Goal: Transaction & Acquisition: Purchase product/service

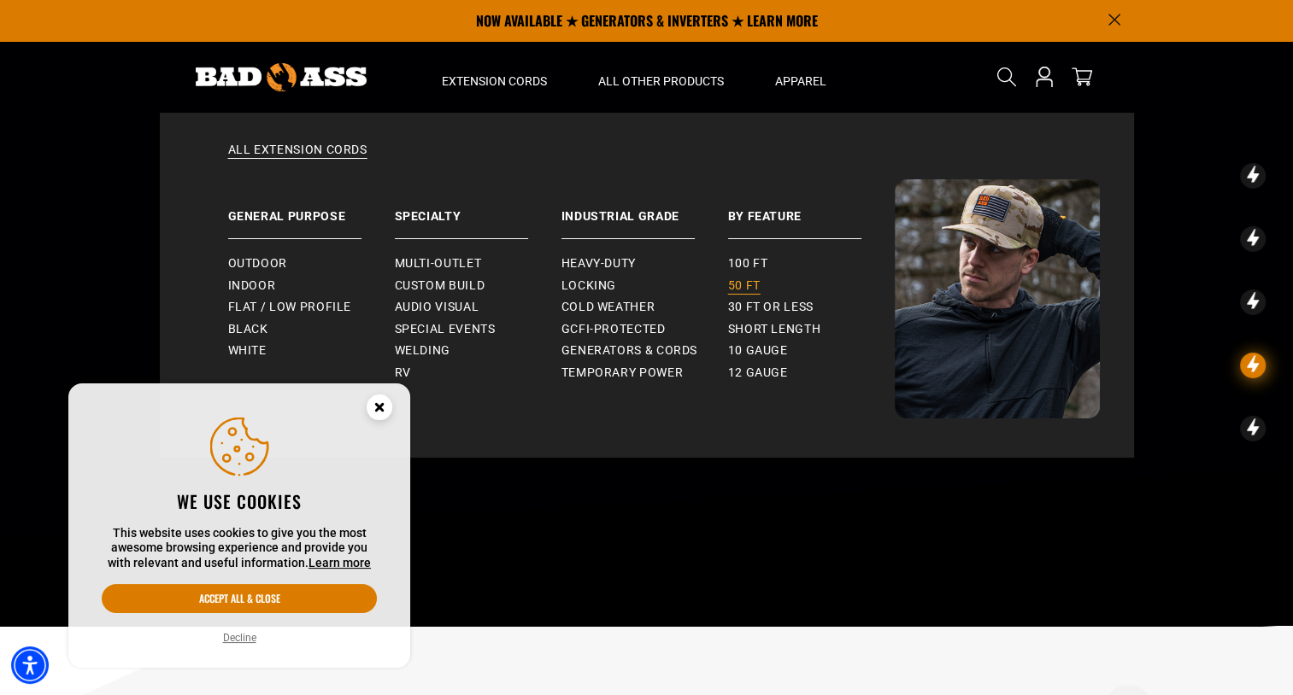
click at [745, 284] on span "50 ft" at bounding box center [744, 286] width 32 height 15
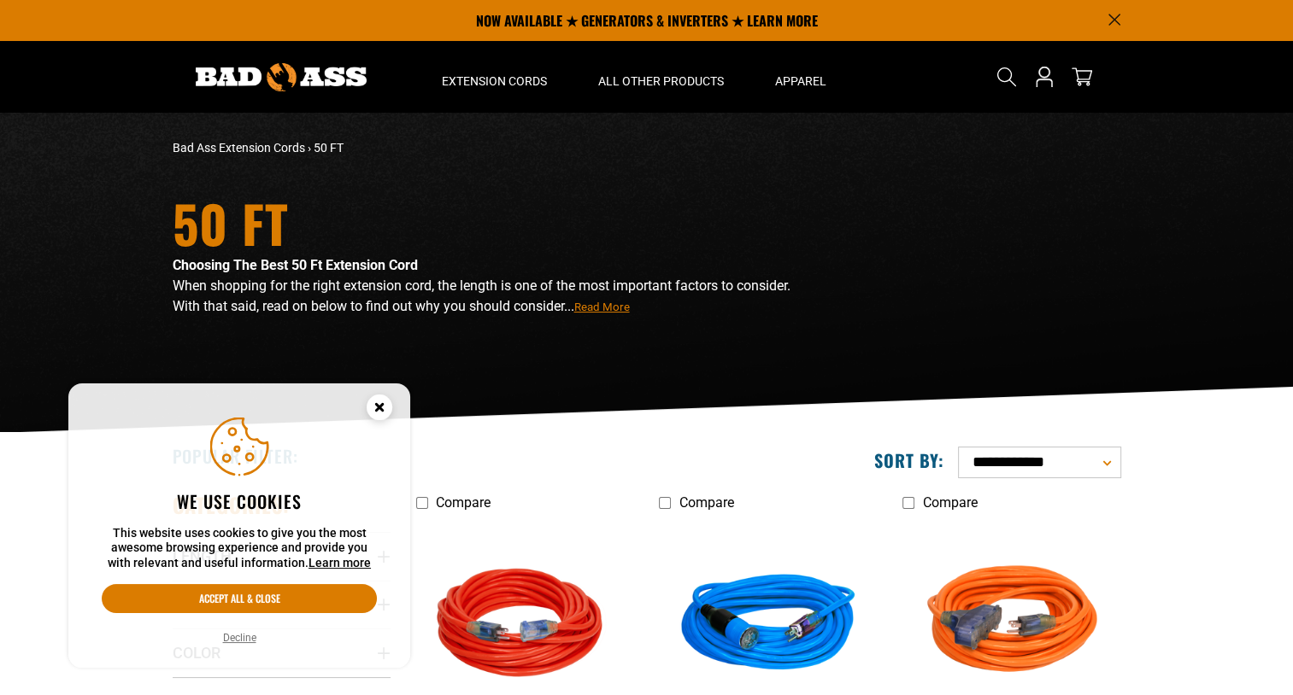
click at [383, 407] on circle "Cookie Consent" at bounding box center [380, 408] width 26 height 26
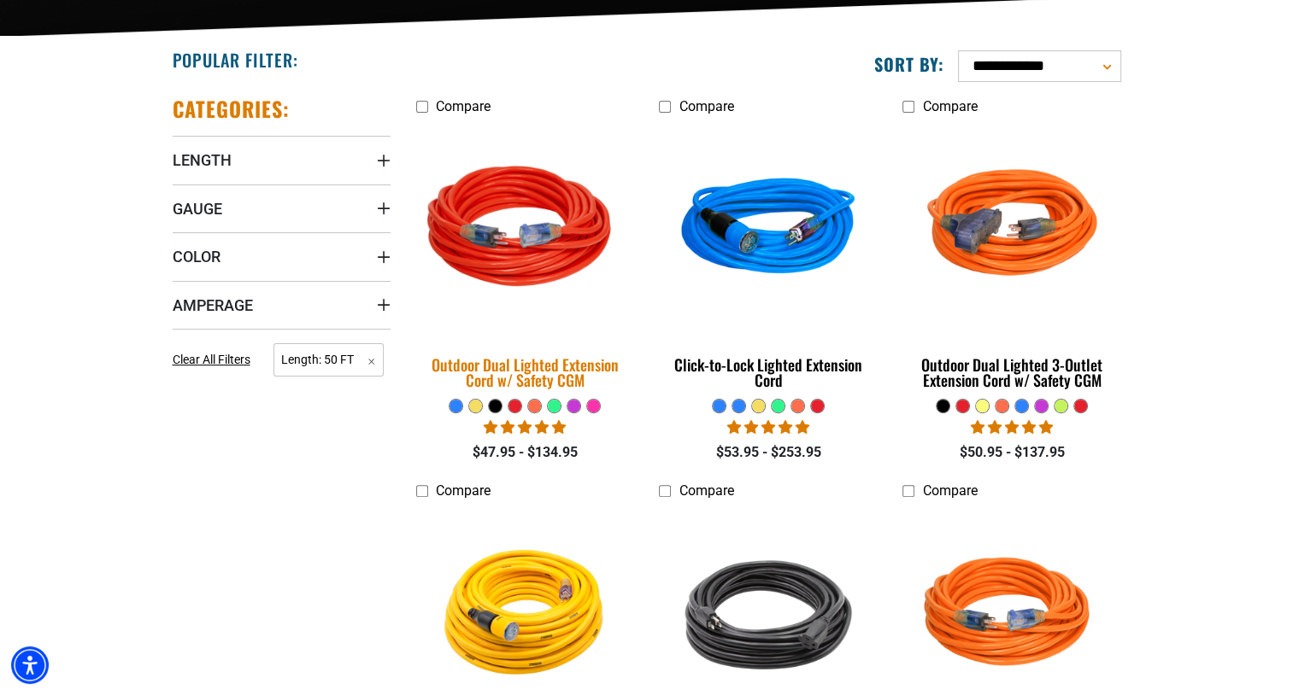
scroll to position [400, 0]
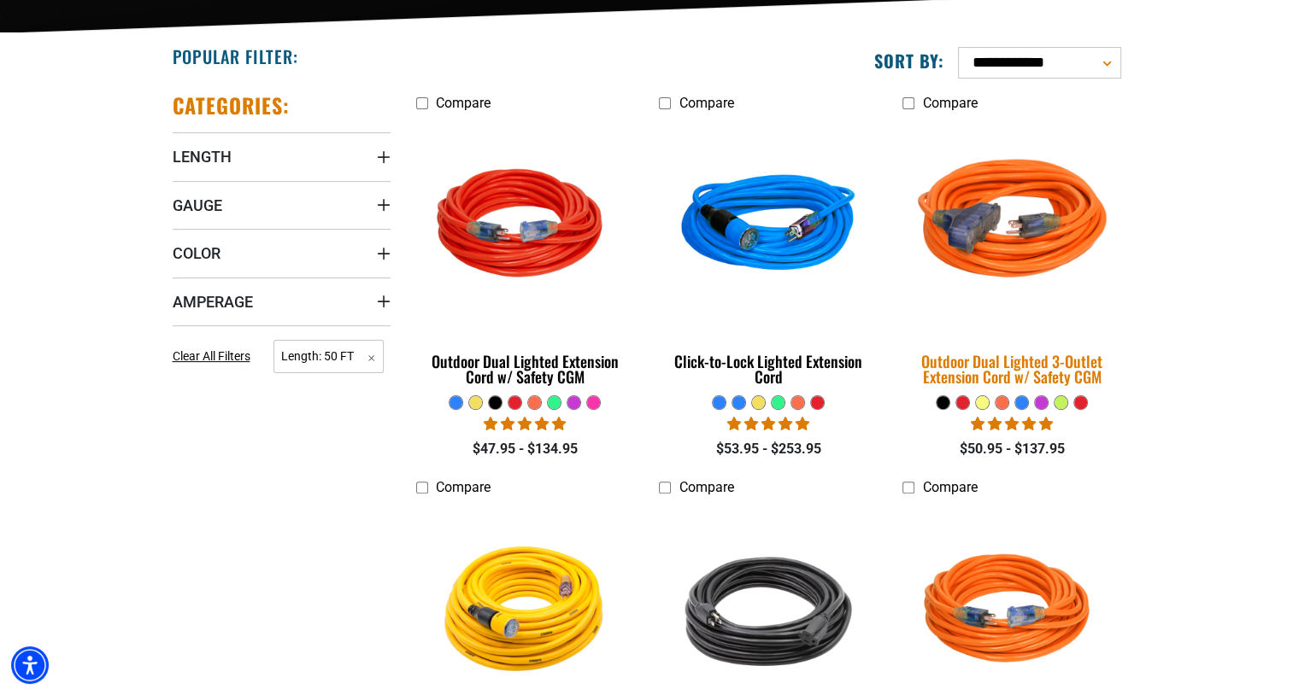
click at [1002, 240] on img at bounding box center [1011, 226] width 239 height 219
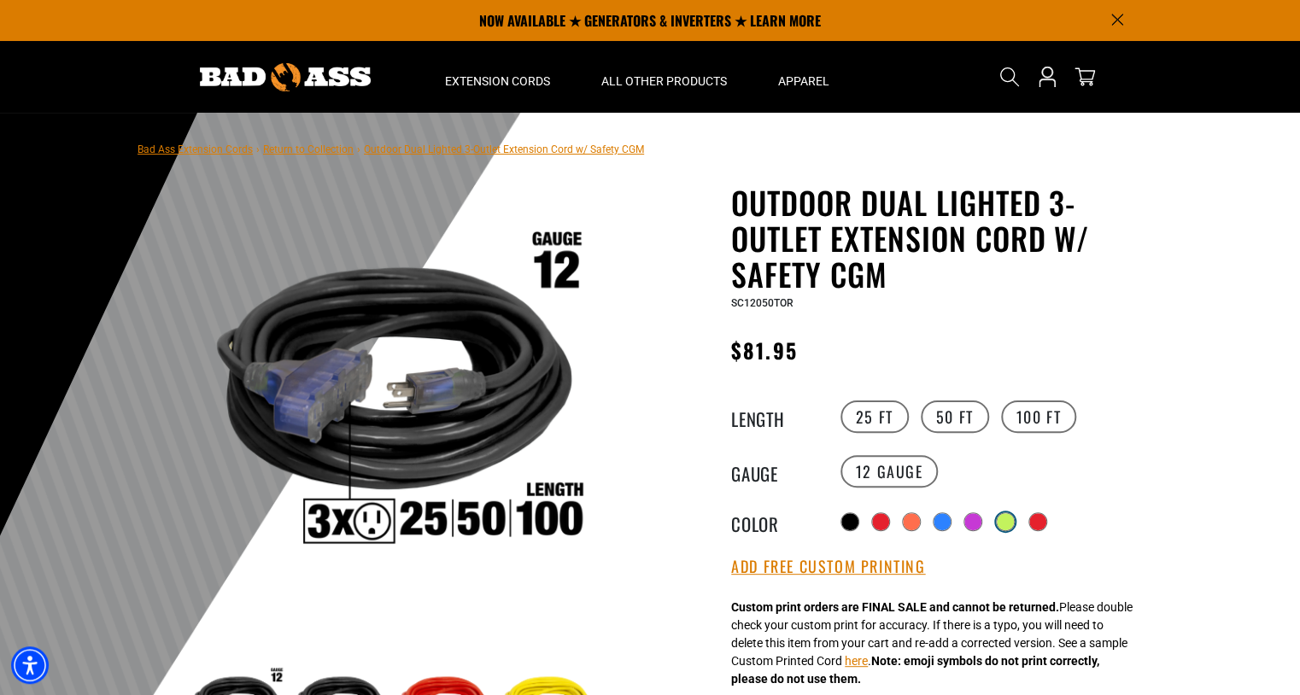
click at [1011, 516] on div at bounding box center [1005, 521] width 17 height 17
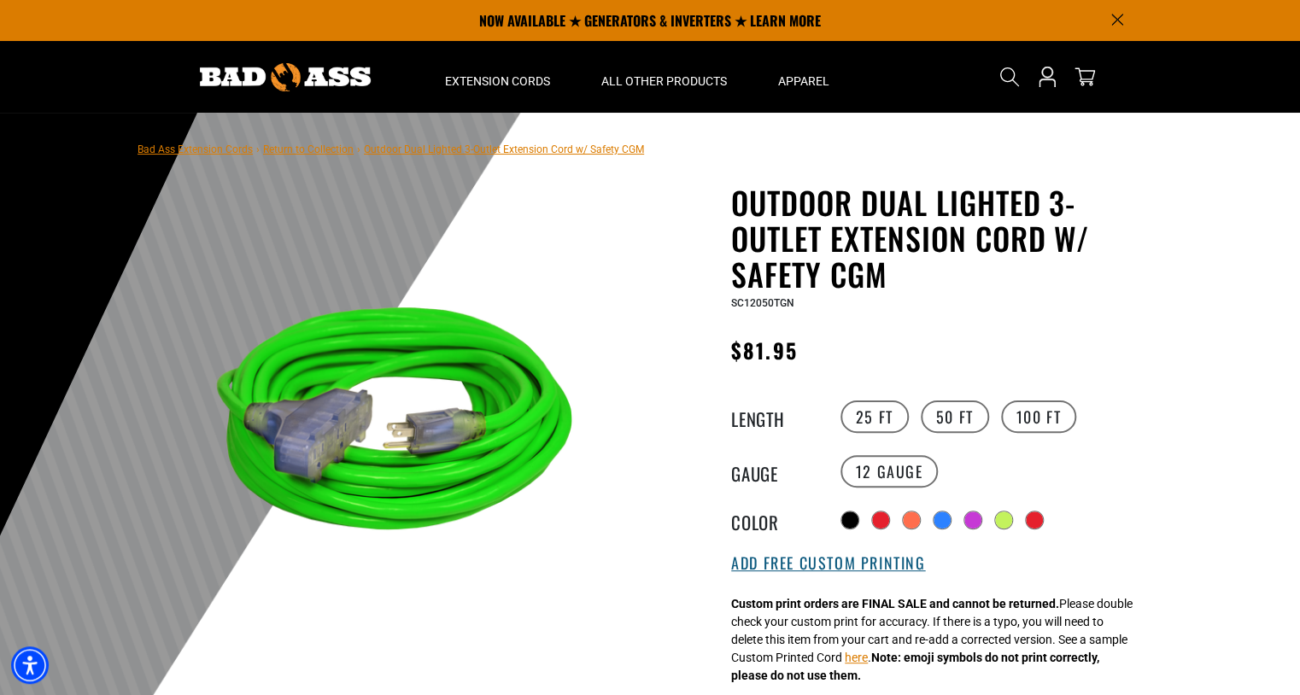
click at [815, 560] on button "Add Free Custom Printing" at bounding box center [828, 563] width 194 height 19
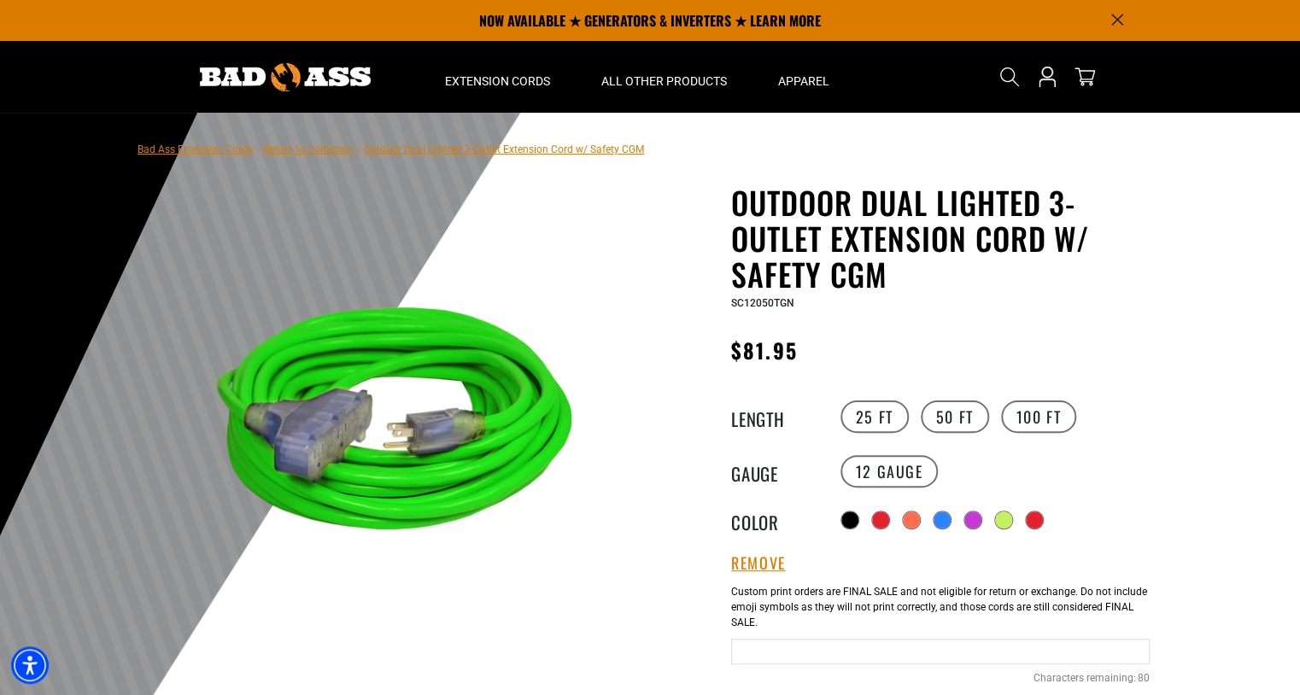
click at [756, 646] on input "text" at bounding box center [940, 652] width 419 height 26
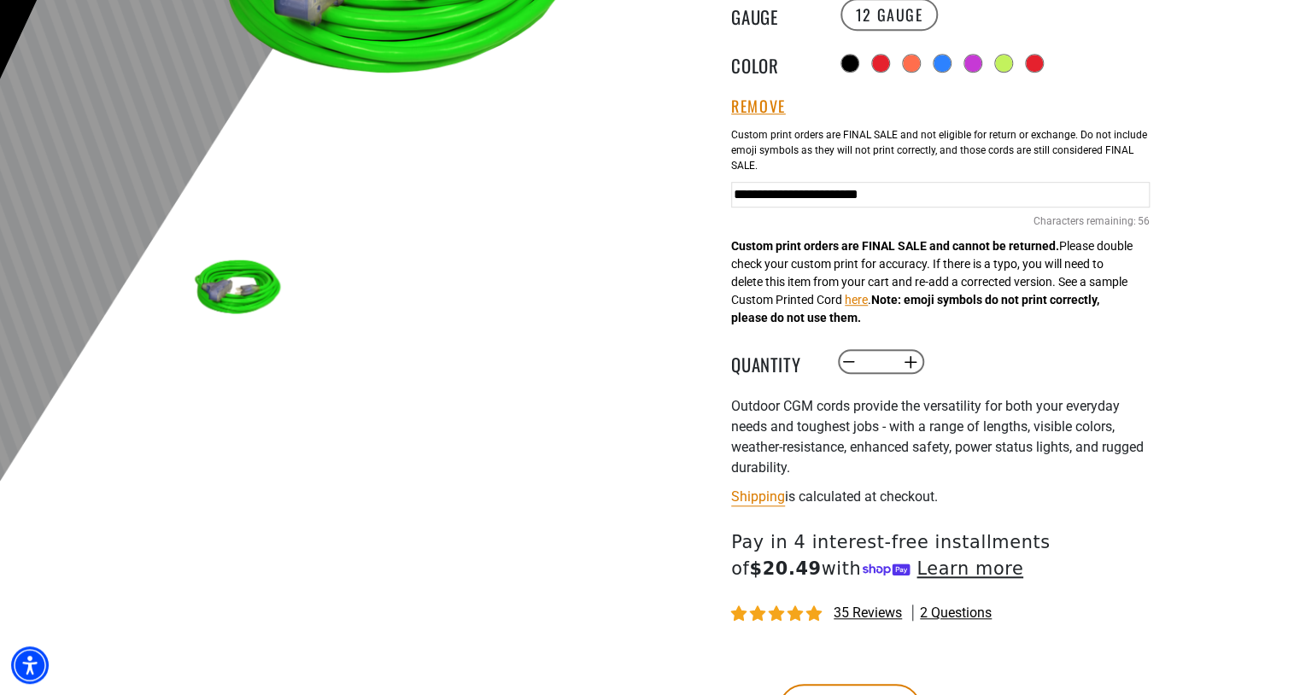
scroll to position [456, 0]
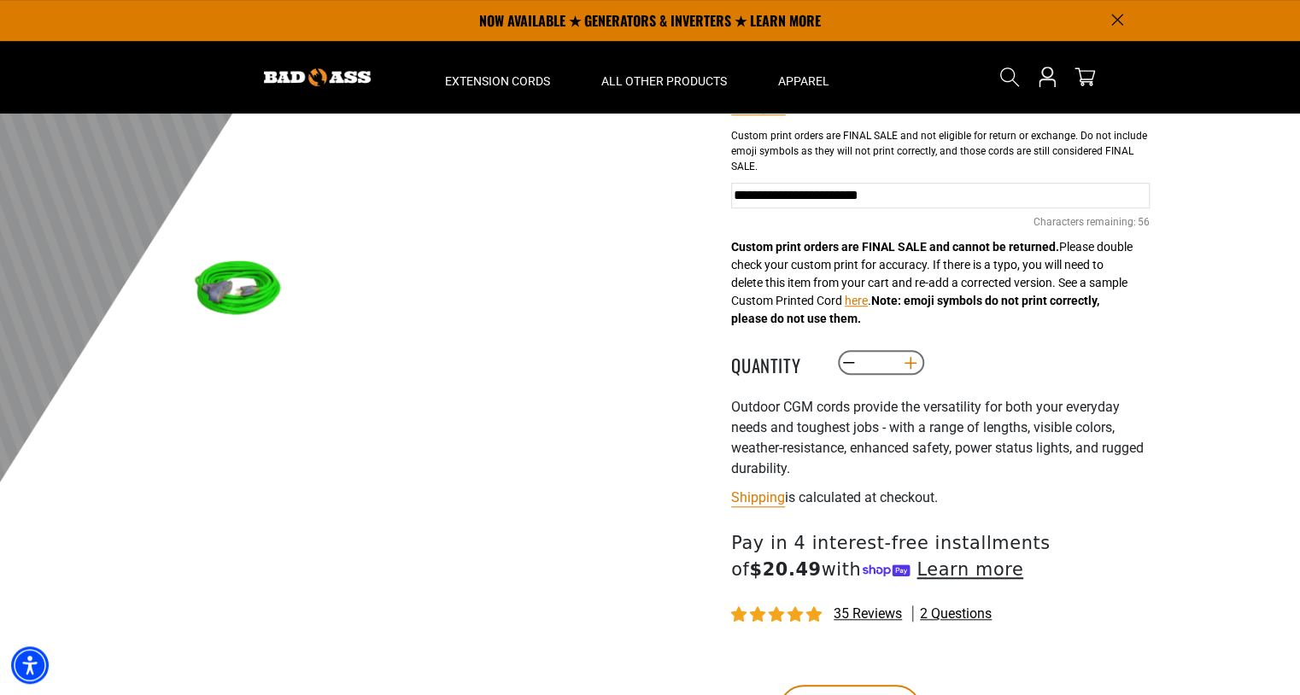
type input "**********"
click at [913, 361] on button "Increase quantity for Outdoor Dual Lighted 3-Outlet Extension Cord w/ Safety CGM" at bounding box center [911, 363] width 26 height 29
type input "*"
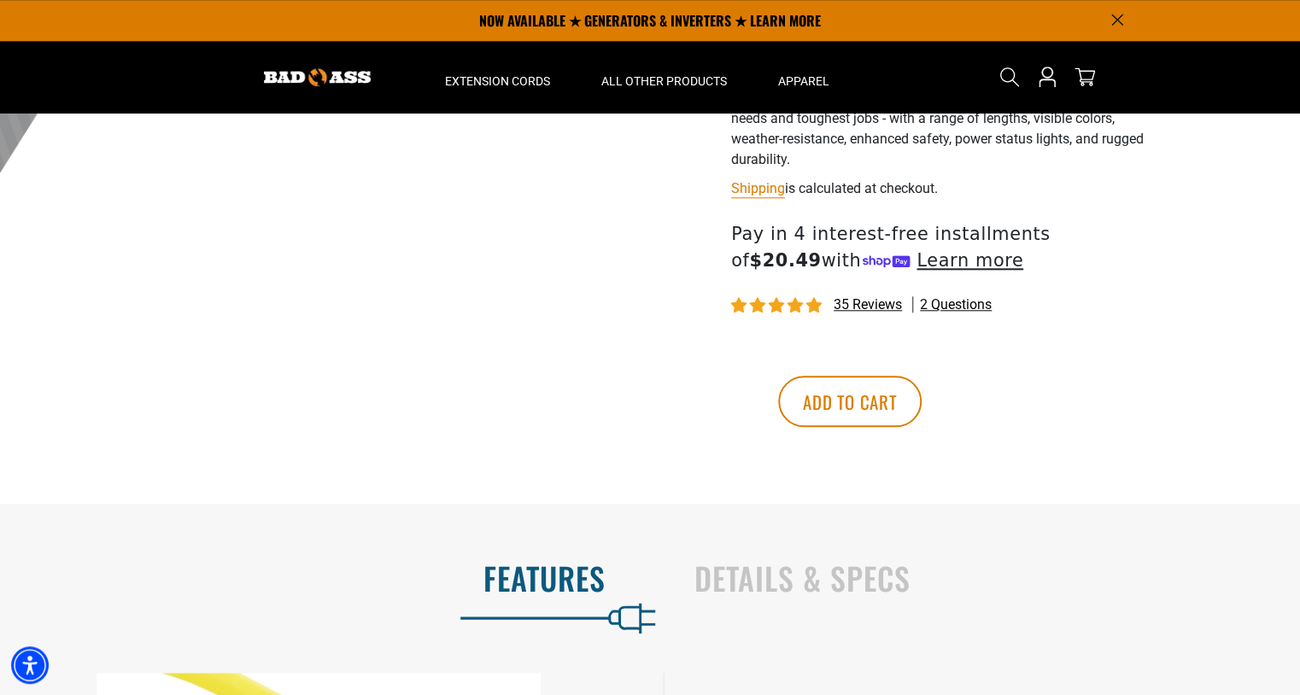
scroll to position [767, 0]
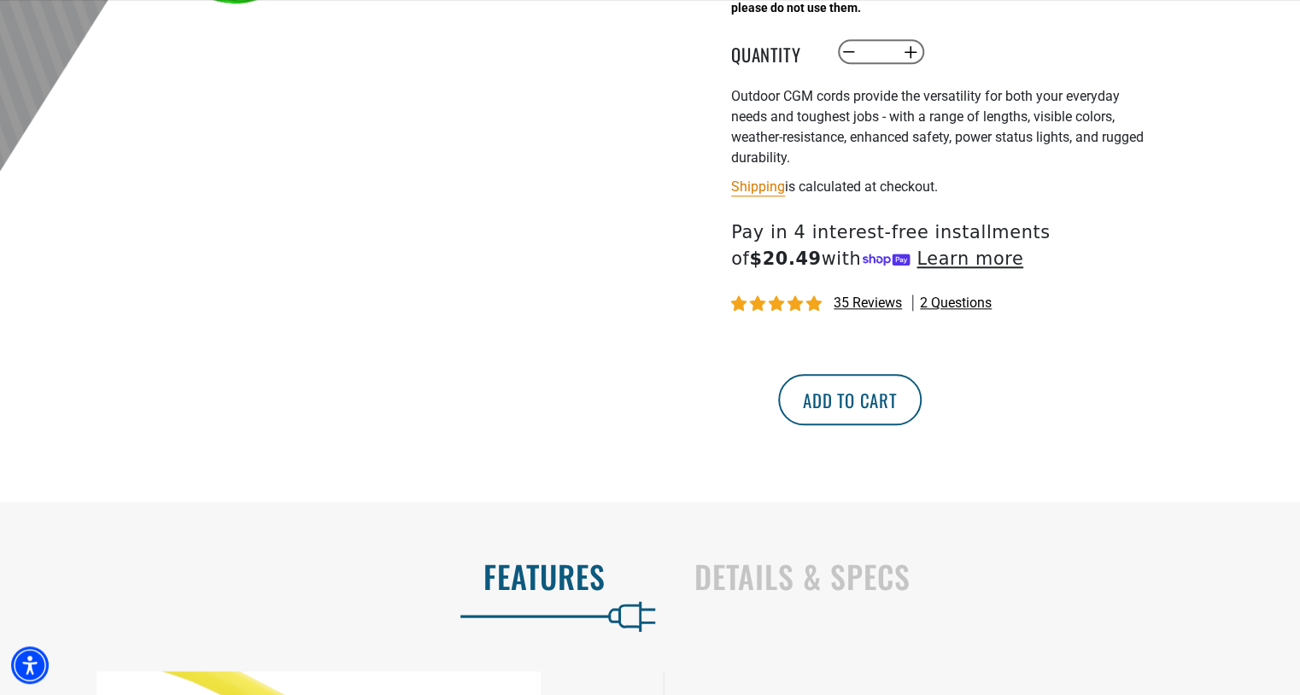
click at [922, 410] on button "Add to cart" at bounding box center [850, 399] width 144 height 51
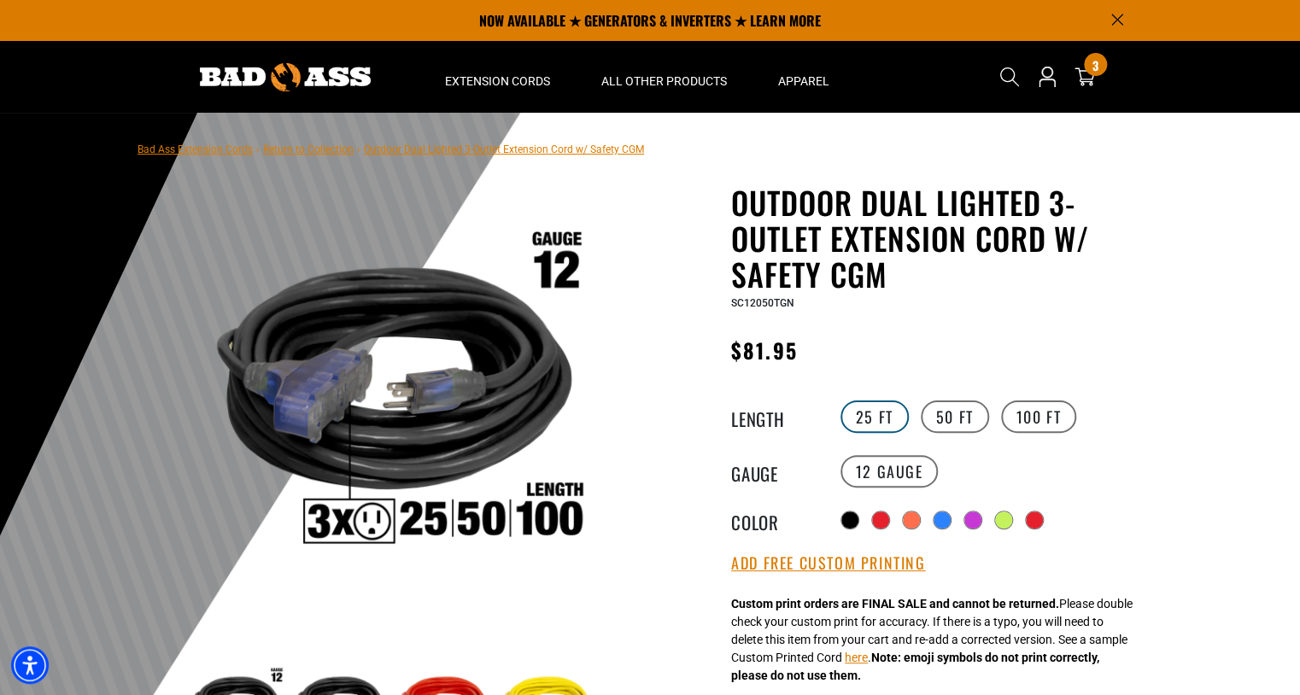
click at [883, 417] on label "25 FT" at bounding box center [875, 417] width 68 height 32
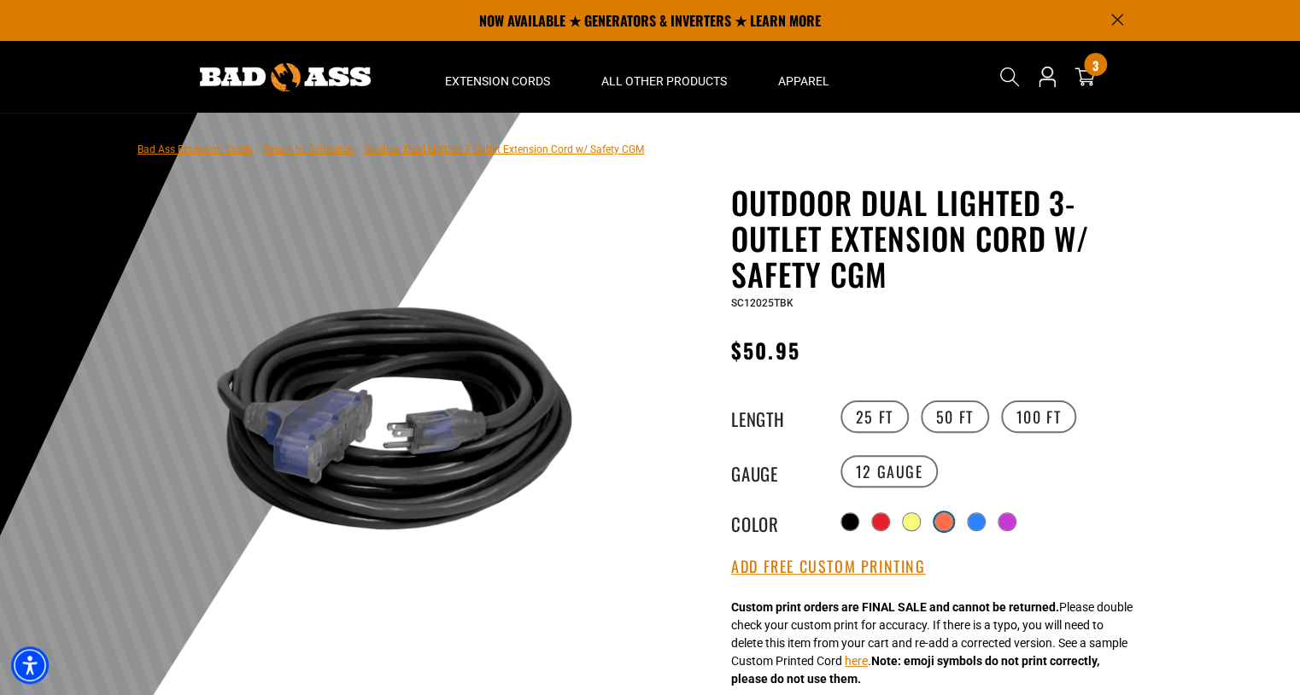
click at [943, 519] on div at bounding box center [944, 521] width 17 height 17
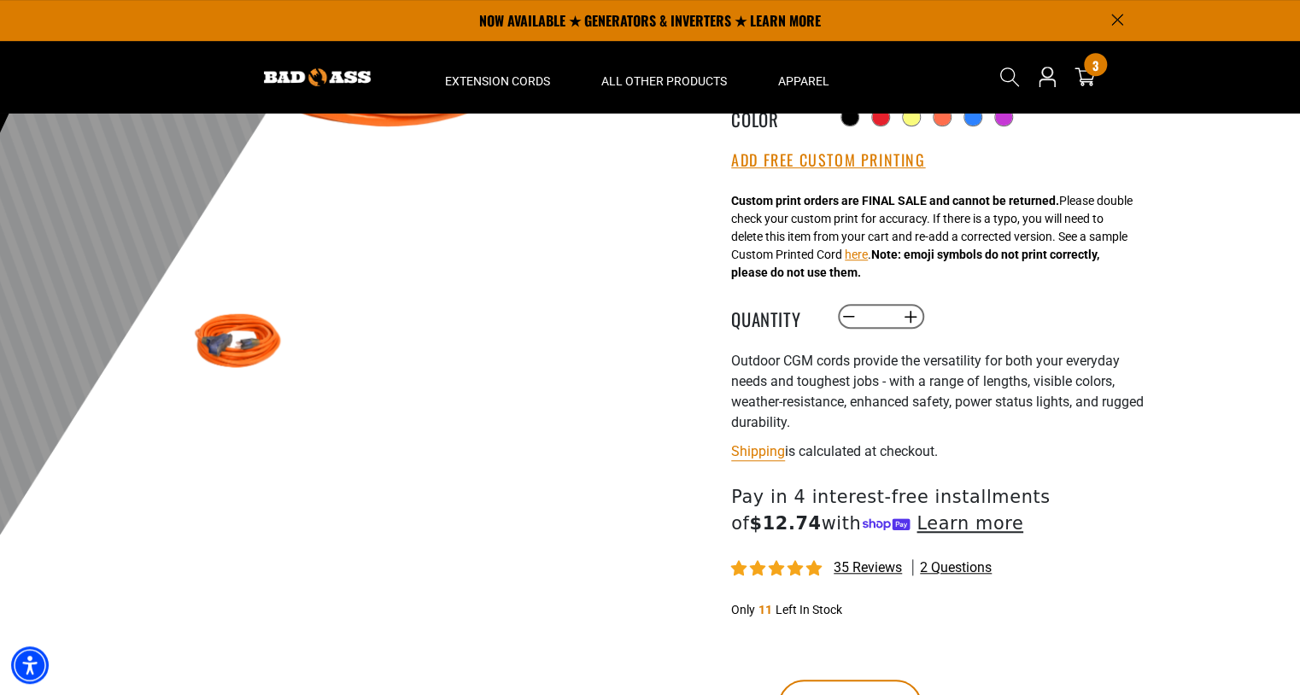
scroll to position [238, 0]
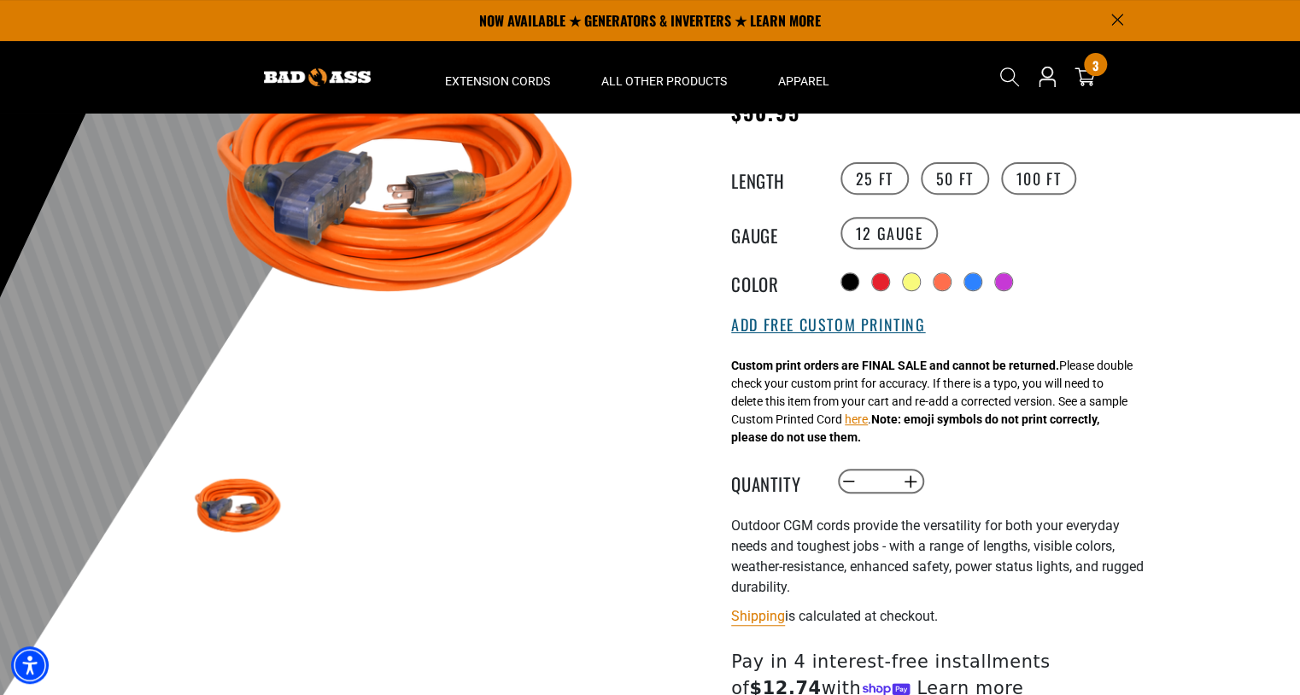
click at [748, 326] on button "Add Free Custom Printing" at bounding box center [828, 325] width 194 height 19
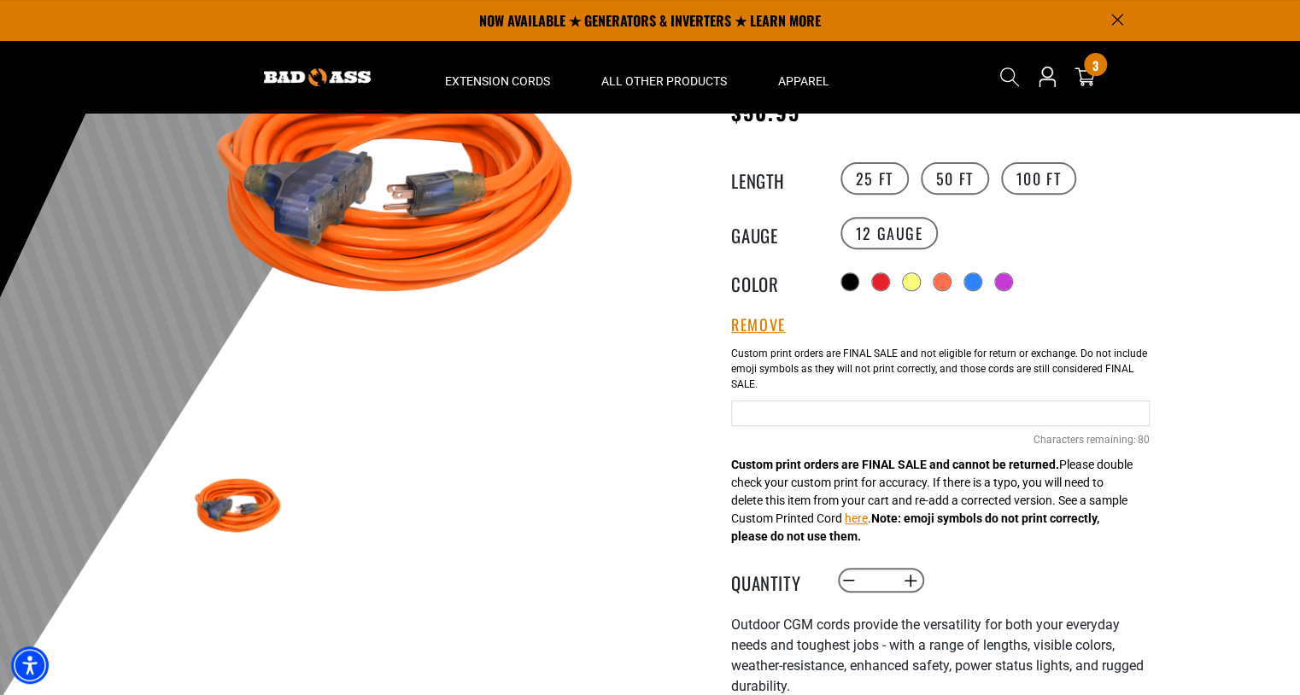
click at [751, 414] on input "text" at bounding box center [940, 414] width 419 height 26
type input "**********"
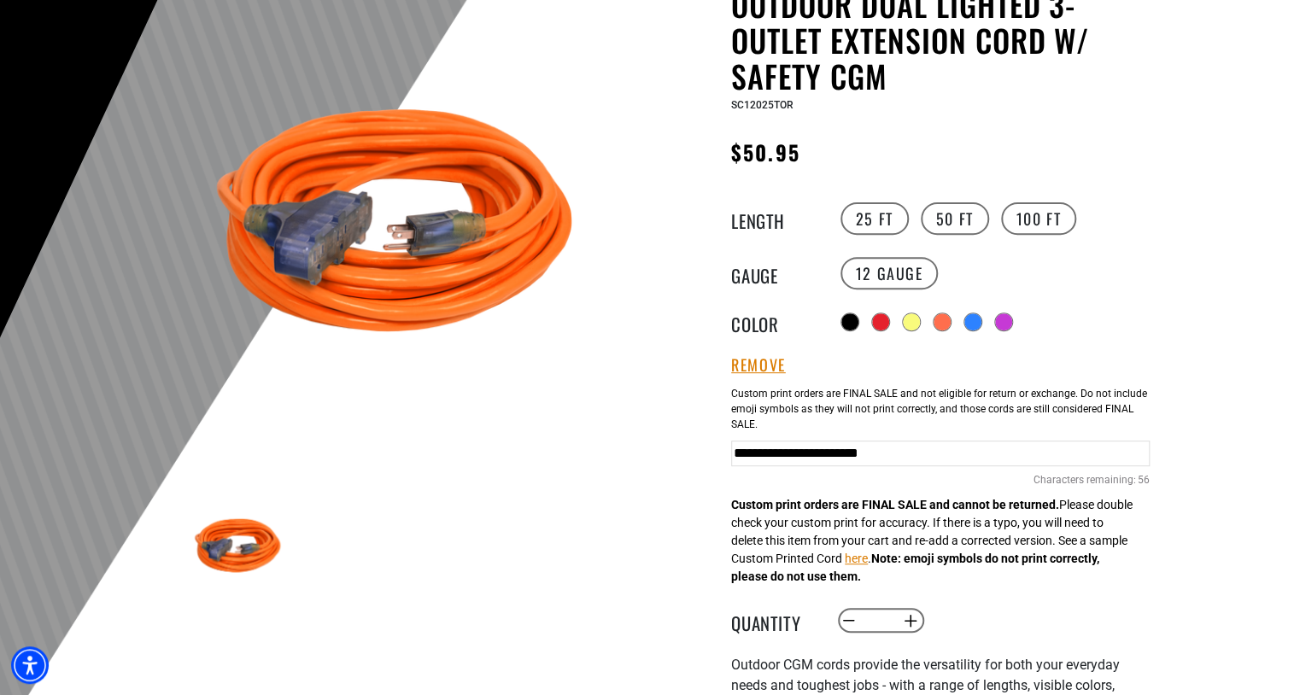
scroll to position [198, 0]
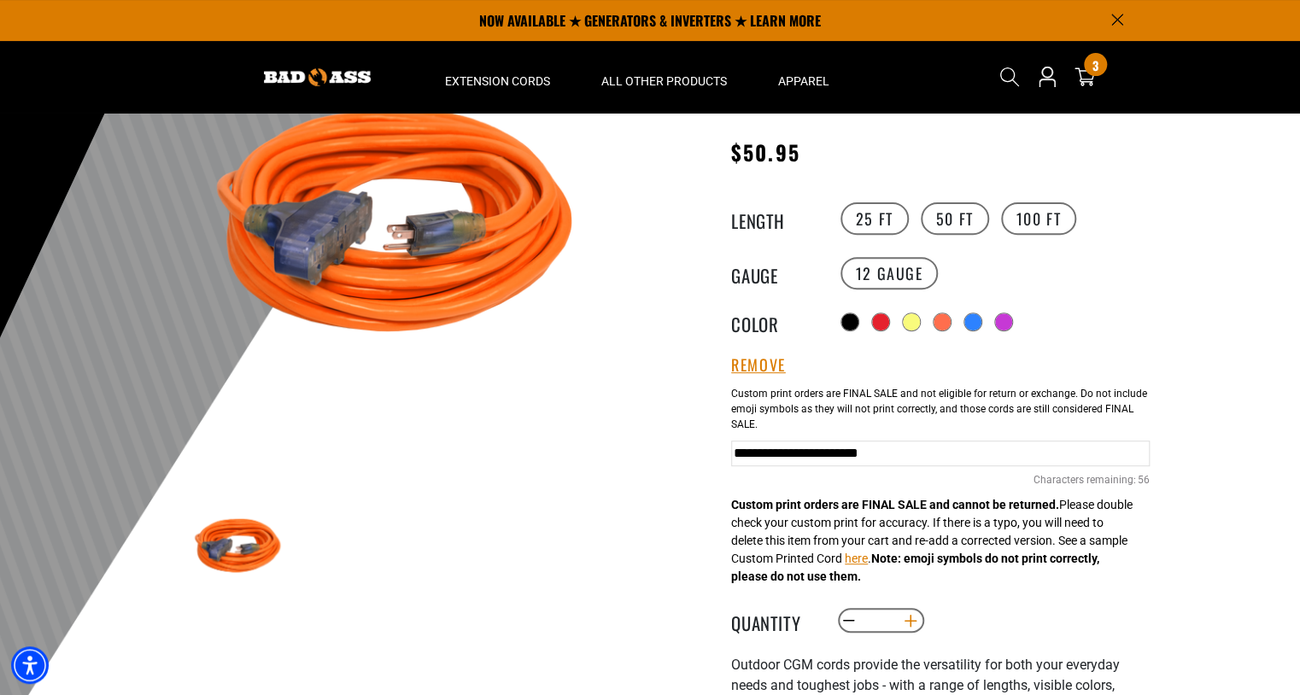
click at [909, 619] on button "Increase quantity for Outdoor Dual Lighted 3-Outlet Extension Cord w/ Safety CGM" at bounding box center [911, 621] width 26 height 29
type input "*"
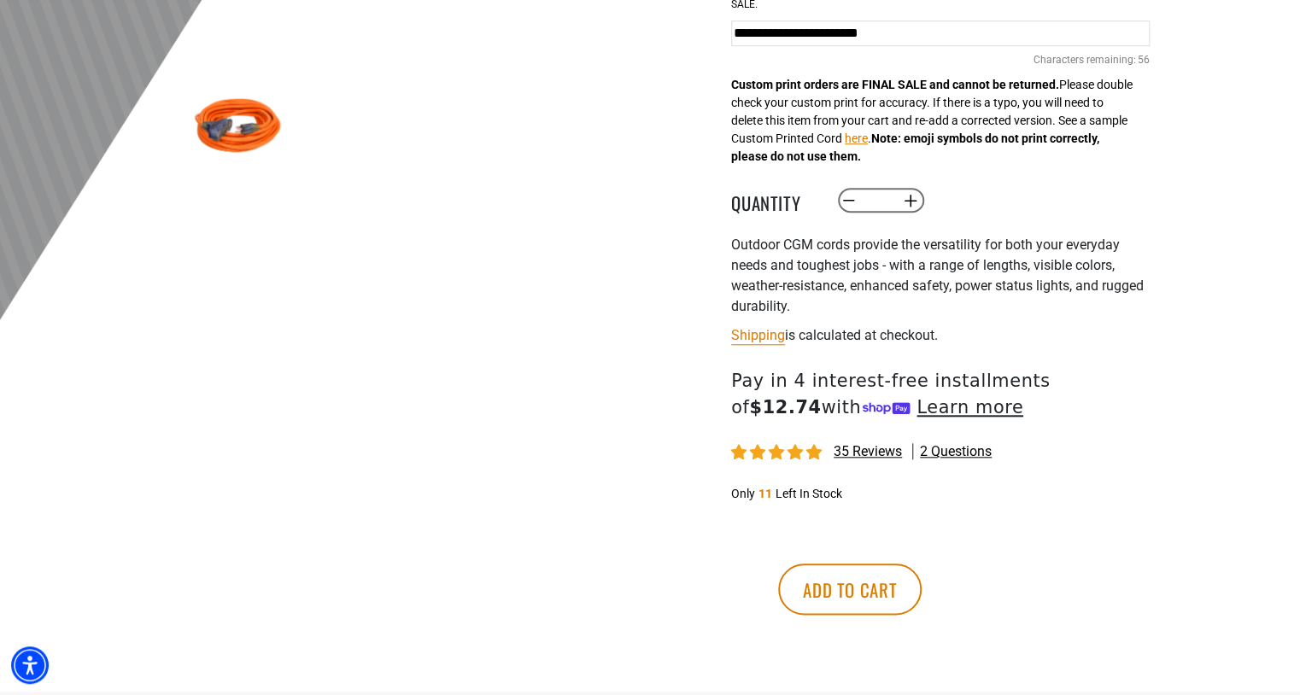
scroll to position [625, 0]
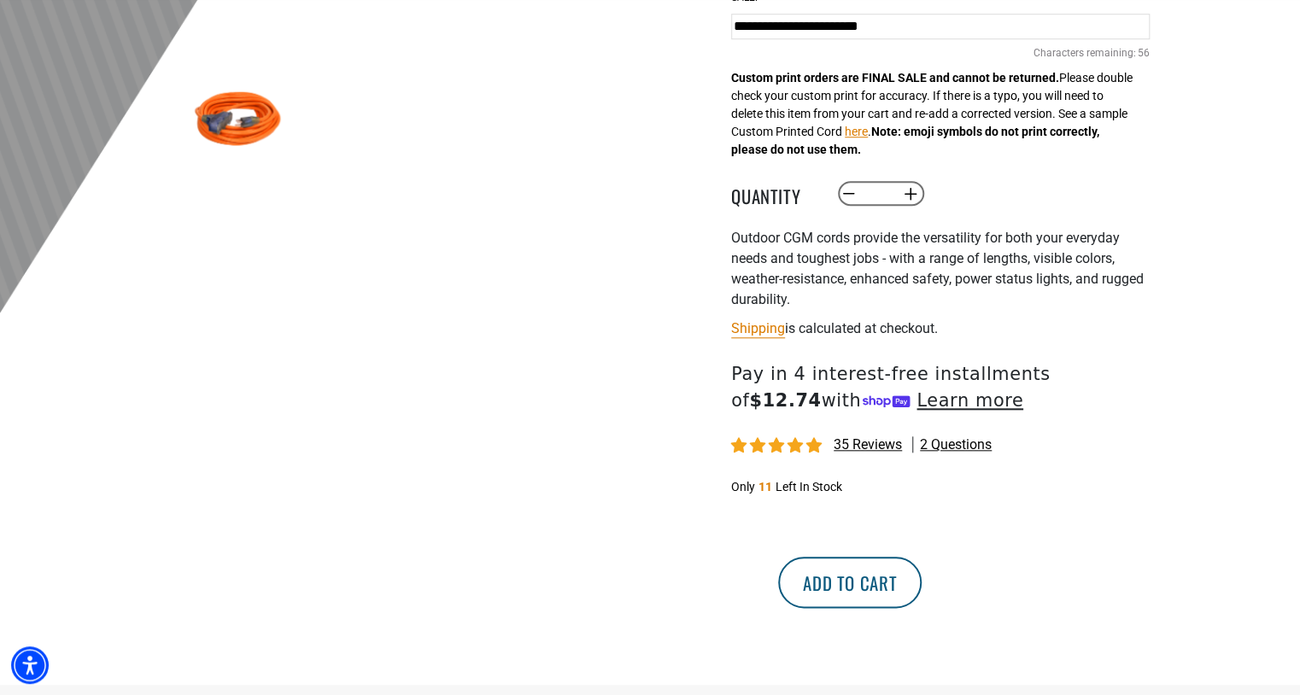
click at [922, 592] on button "Add to cart" at bounding box center [850, 582] width 144 height 51
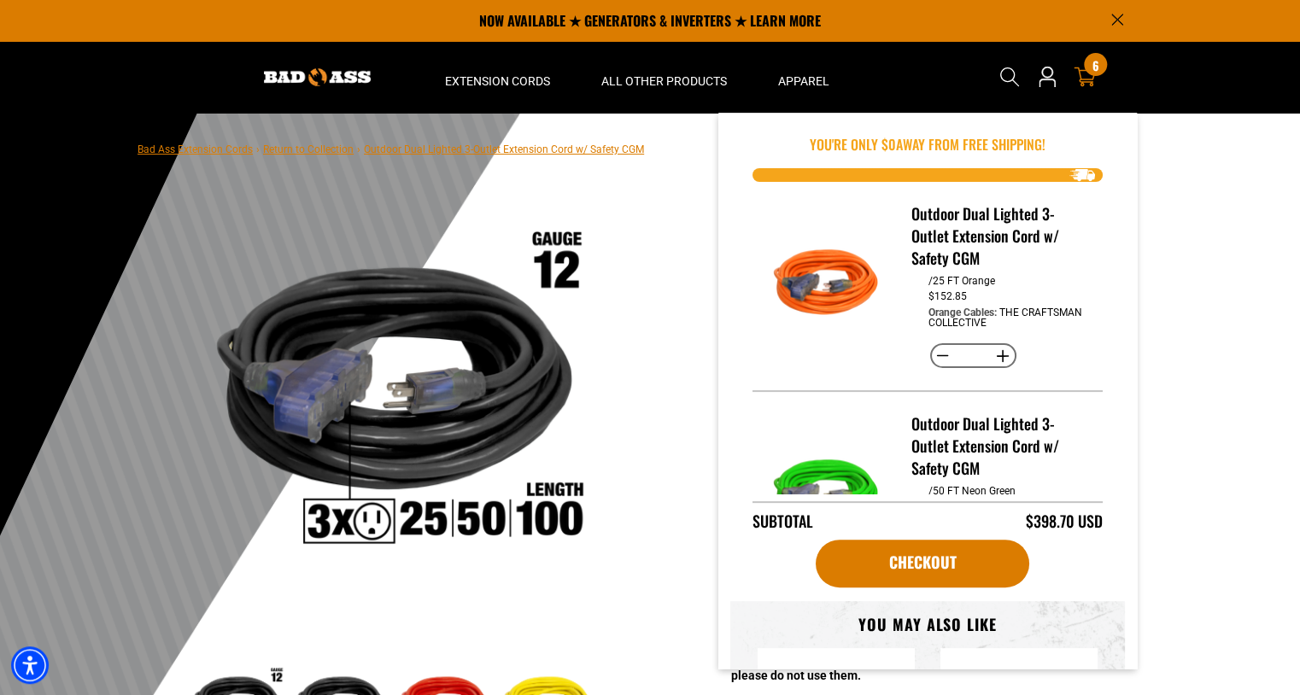
click at [1093, 74] on div "6 6 items" at bounding box center [1095, 64] width 23 height 23
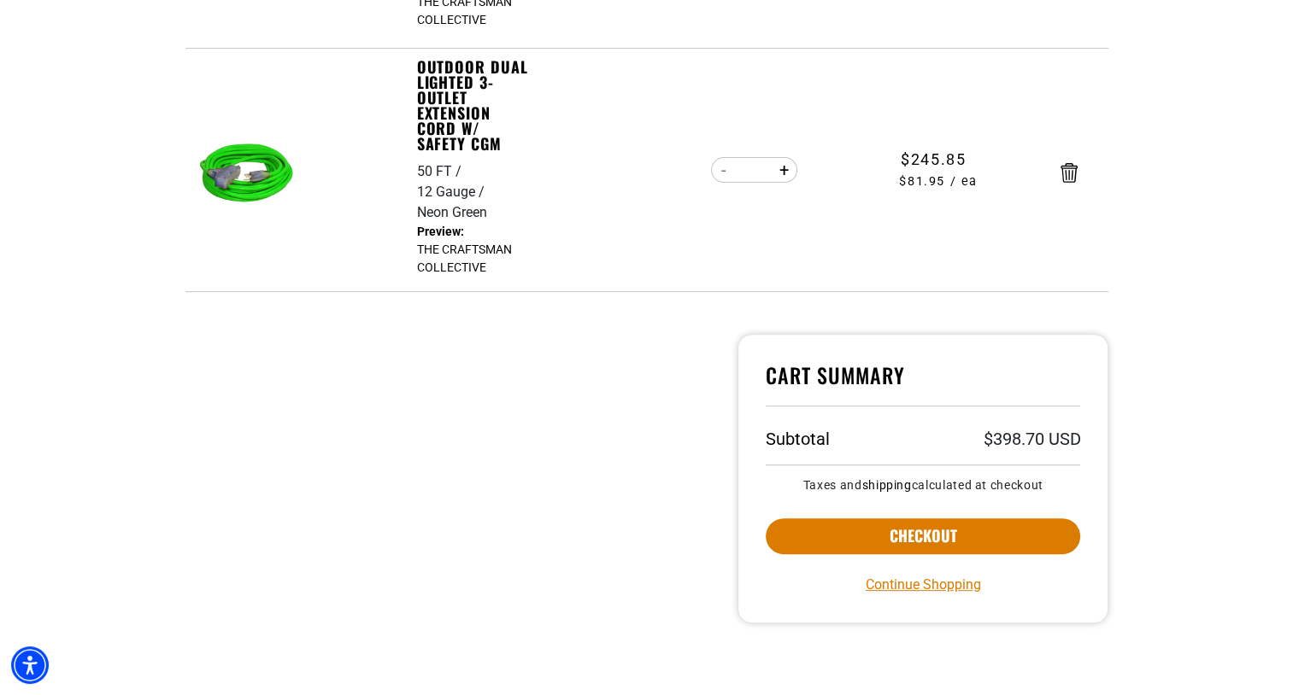
scroll to position [560, 0]
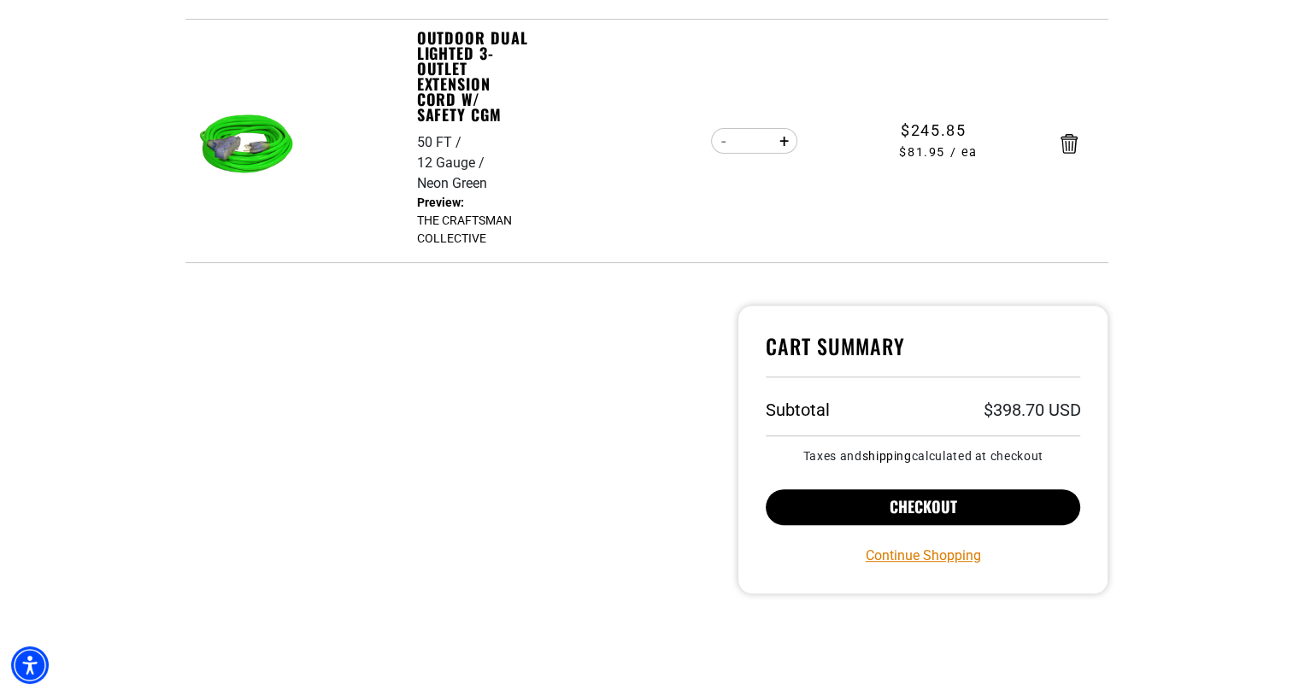
click at [922, 498] on button "Checkout" at bounding box center [923, 508] width 315 height 36
